Goal: Transaction & Acquisition: Book appointment/travel/reservation

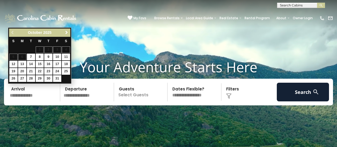
click at [68, 32] on span "Next" at bounding box center [67, 32] width 4 height 4
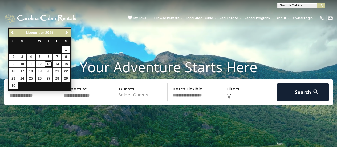
click at [48, 62] on link "13" at bounding box center [48, 64] width 8 height 7
type input "********"
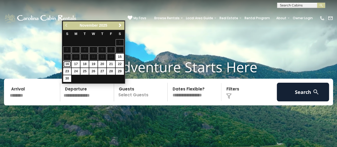
click at [67, 63] on link "16" at bounding box center [67, 64] width 8 height 7
type input "********"
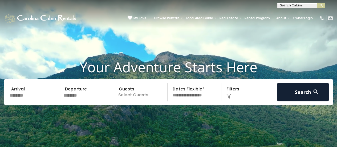
click at [135, 93] on p "Select Guests" at bounding box center [142, 92] width 52 height 19
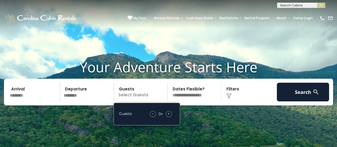
click at [169, 115] on span "+" at bounding box center [169, 113] width 2 height 5
click at [227, 96] on img at bounding box center [228, 95] width 5 height 5
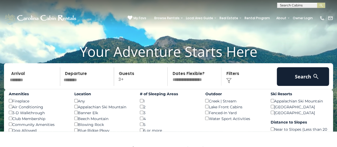
scroll to position [22, 0]
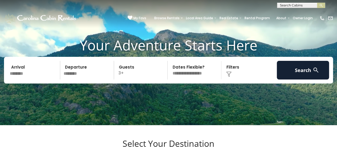
click at [231, 73] on img at bounding box center [228, 73] width 5 height 5
click at [229, 73] on img at bounding box center [228, 73] width 5 height 5
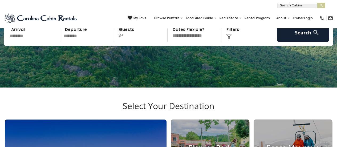
scroll to position [65, 0]
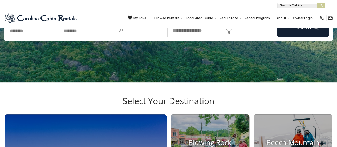
click at [227, 33] on img at bounding box center [228, 31] width 5 height 5
click at [229, 32] on img at bounding box center [228, 31] width 5 height 5
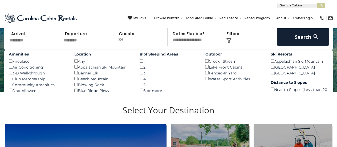
scroll to position [54, 0]
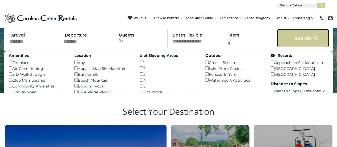
click at [292, 42] on button "Search" at bounding box center [303, 38] width 52 height 19
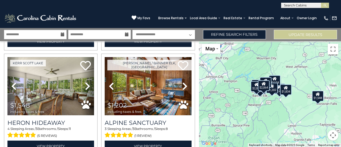
scroll to position [321, 0]
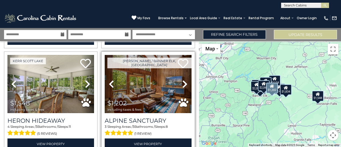
click at [184, 80] on icon at bounding box center [184, 84] width 5 height 9
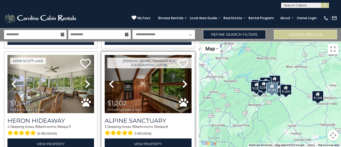
click at [184, 80] on icon at bounding box center [184, 84] width 5 height 9
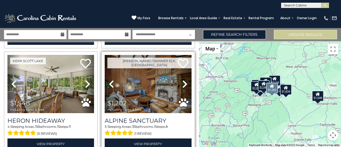
click at [184, 80] on icon at bounding box center [184, 84] width 5 height 9
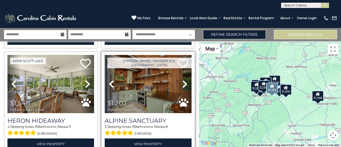
click at [184, 80] on icon at bounding box center [184, 84] width 5 height 9
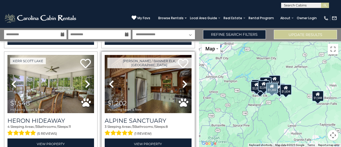
click at [184, 80] on icon at bounding box center [184, 84] width 5 height 9
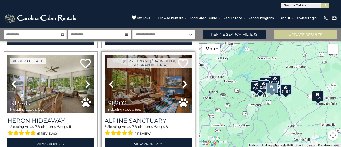
click at [184, 80] on icon at bounding box center [184, 84] width 5 height 9
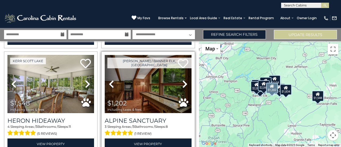
click at [148, 78] on img at bounding box center [148, 84] width 87 height 58
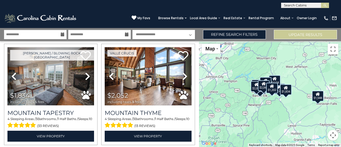
scroll to position [448, 0]
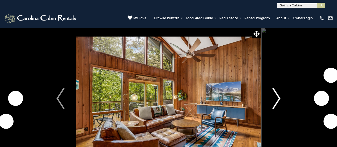
drag, startPoint x: 0, startPoint y: 0, endPoint x: 278, endPoint y: 96, distance: 294.5
click at [278, 96] on img "Next" at bounding box center [277, 98] width 8 height 21
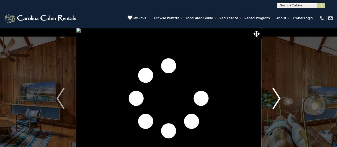
click at [278, 96] on img "Next" at bounding box center [277, 98] width 8 height 21
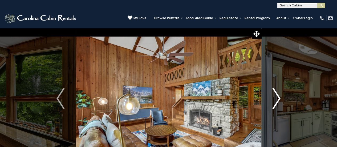
click at [278, 96] on img "Next" at bounding box center [277, 98] width 8 height 21
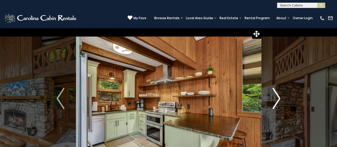
click at [278, 96] on img "Next" at bounding box center [277, 98] width 8 height 21
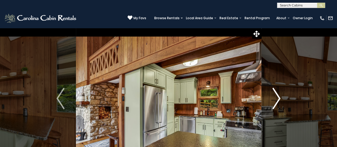
click at [278, 96] on img "Next" at bounding box center [277, 98] width 8 height 21
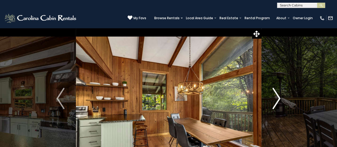
click at [278, 96] on img "Next" at bounding box center [277, 98] width 8 height 21
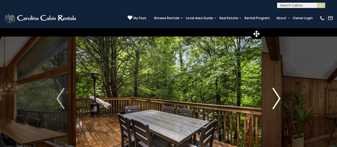
click at [278, 96] on img "Next" at bounding box center [277, 98] width 8 height 21
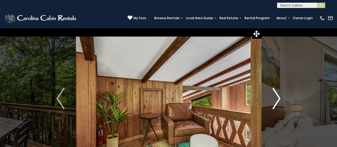
click at [278, 96] on img "Next" at bounding box center [277, 98] width 8 height 21
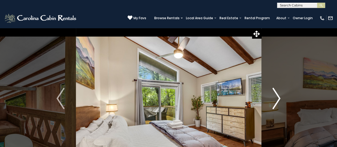
click at [278, 96] on img "Next" at bounding box center [277, 98] width 8 height 21
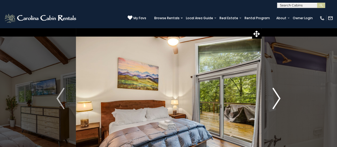
click at [278, 96] on img "Next" at bounding box center [277, 98] width 8 height 21
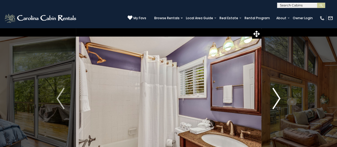
click at [278, 96] on img "Next" at bounding box center [277, 98] width 8 height 21
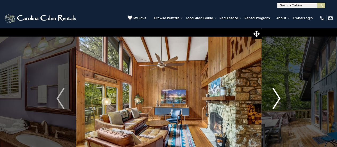
click at [278, 96] on img "Next" at bounding box center [277, 98] width 8 height 21
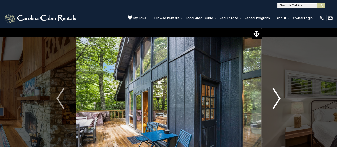
click at [271, 95] on button "Next" at bounding box center [276, 98] width 31 height 141
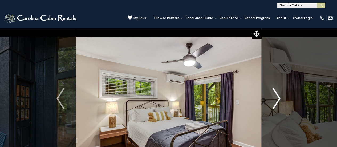
click at [271, 95] on button "Next" at bounding box center [276, 98] width 31 height 141
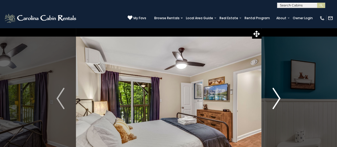
click at [271, 95] on button "Next" at bounding box center [276, 98] width 31 height 141
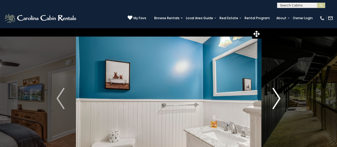
click at [271, 95] on button "Next" at bounding box center [276, 98] width 31 height 141
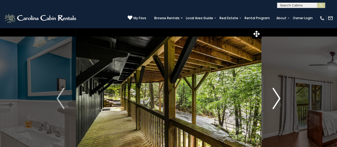
click at [271, 95] on button "Next" at bounding box center [276, 98] width 31 height 141
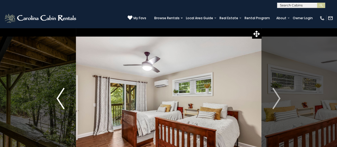
click at [60, 94] on img "Previous" at bounding box center [61, 98] width 8 height 21
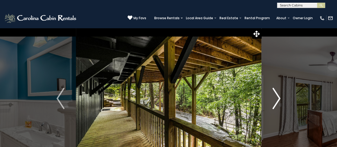
click at [275, 95] on img "Next" at bounding box center [277, 98] width 8 height 21
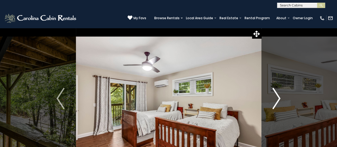
click at [275, 95] on img "Next" at bounding box center [277, 98] width 8 height 21
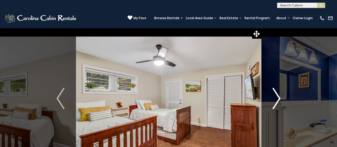
click at [275, 95] on img "Next" at bounding box center [277, 98] width 8 height 21
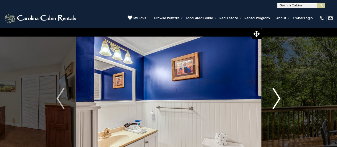
click at [275, 95] on img "Next" at bounding box center [277, 98] width 8 height 21
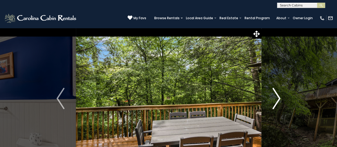
click at [275, 95] on img "Next" at bounding box center [277, 98] width 8 height 21
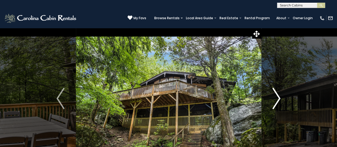
click at [275, 95] on img "Next" at bounding box center [277, 98] width 8 height 21
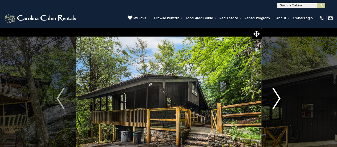
click at [275, 95] on img "Next" at bounding box center [277, 98] width 8 height 21
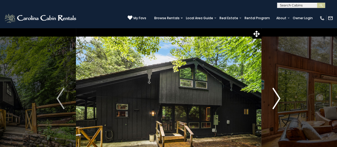
click at [275, 95] on img "Next" at bounding box center [277, 98] width 8 height 21
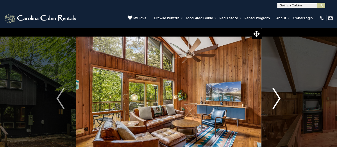
click at [275, 95] on img "Next" at bounding box center [277, 98] width 8 height 21
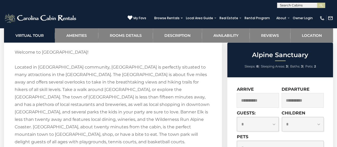
scroll to position [771, 0]
